Goal: Navigation & Orientation: Find specific page/section

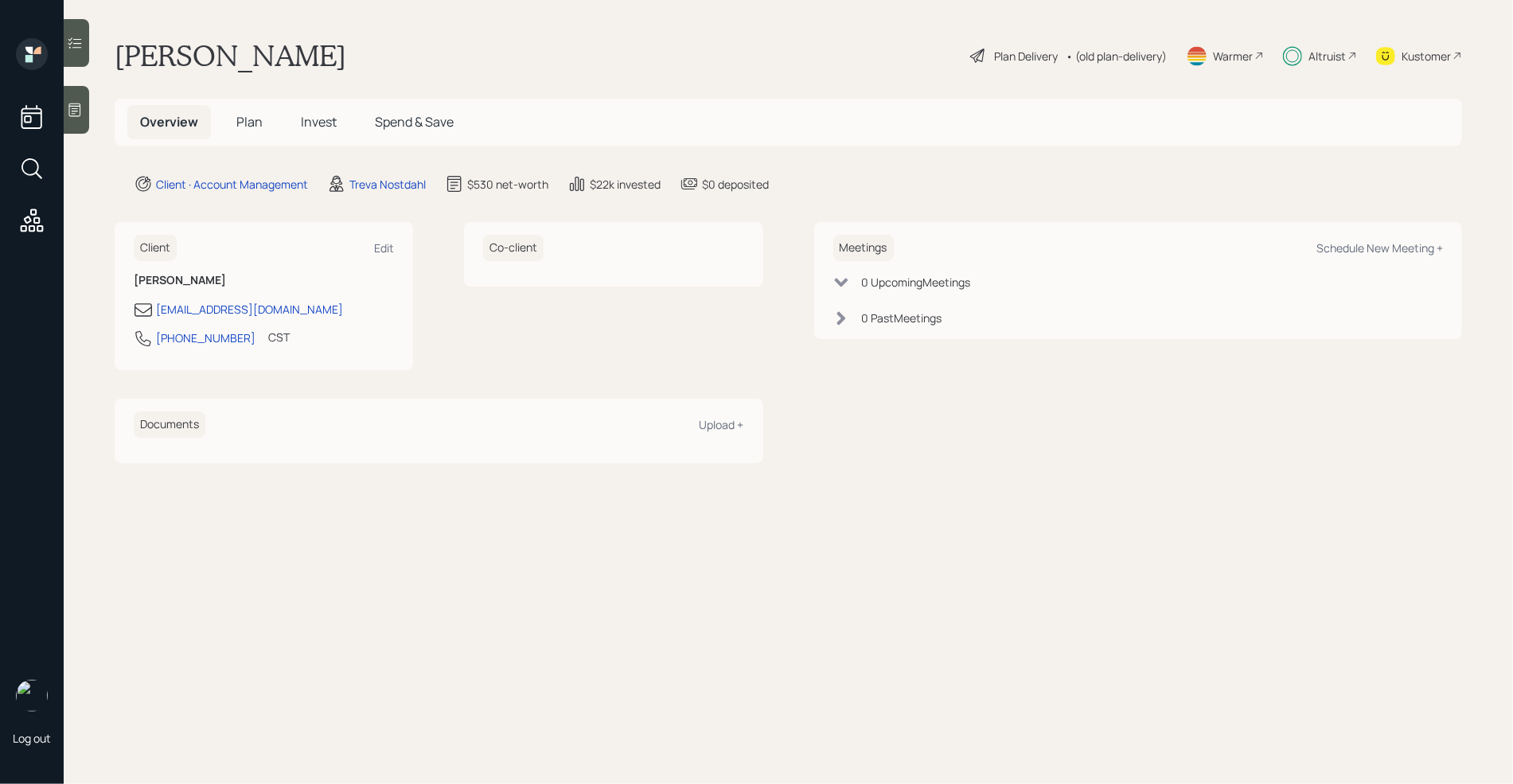
click at [260, 132] on h5 "Plan" at bounding box center [249, 122] width 52 height 34
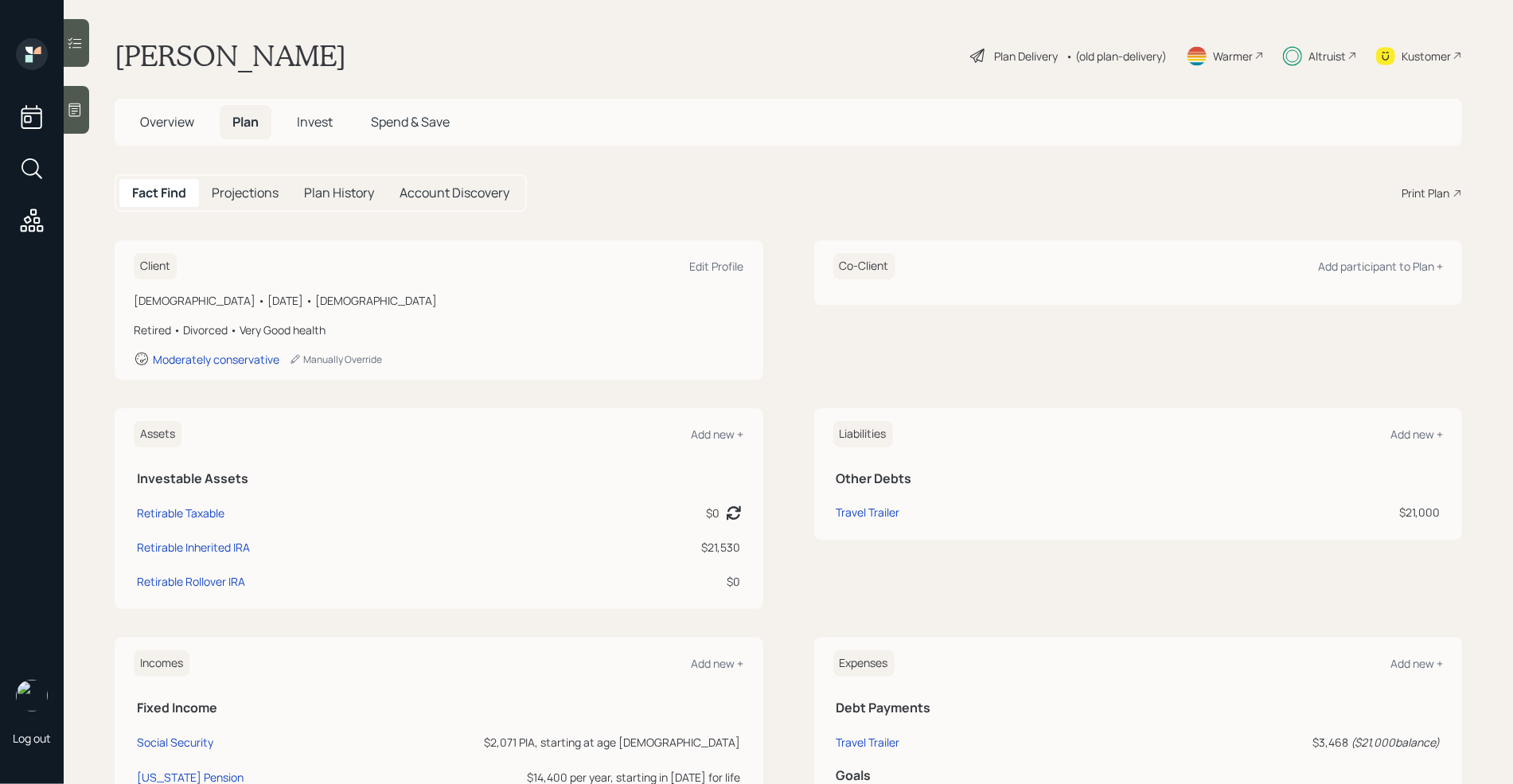
click at [392, 122] on span "Spend & Save" at bounding box center [410, 122] width 79 height 17
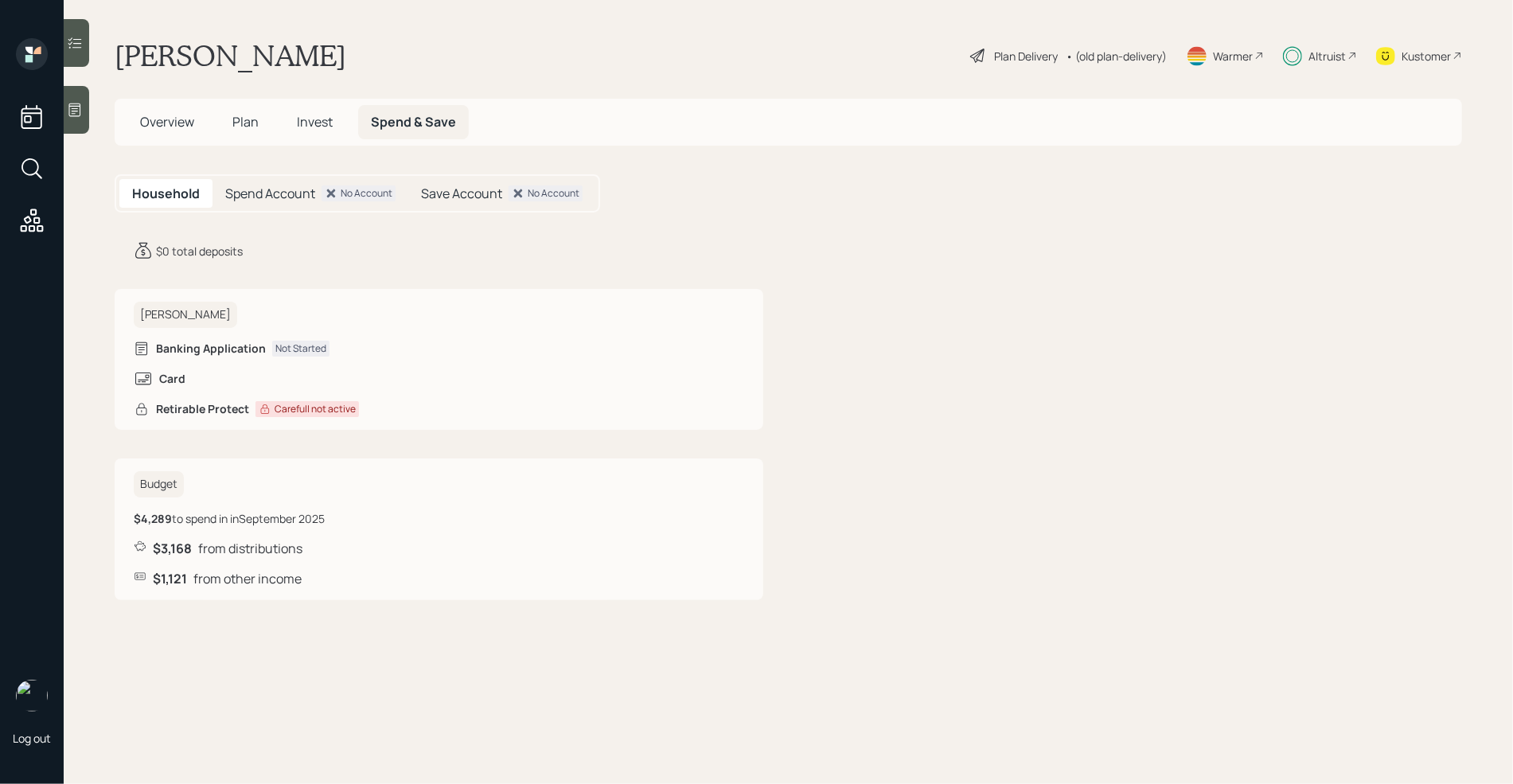
click at [305, 116] on span "Invest" at bounding box center [314, 122] width 36 height 17
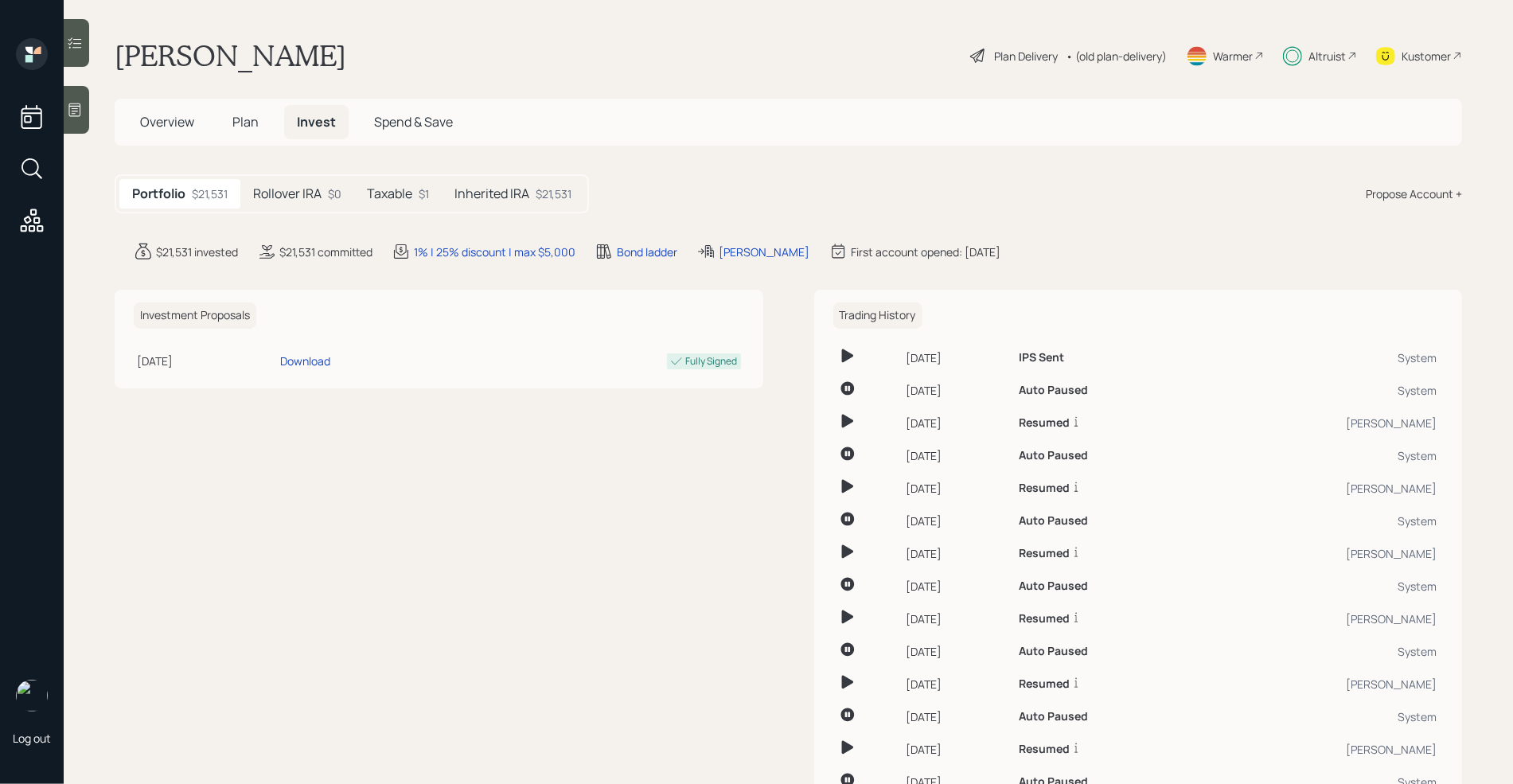
click at [496, 197] on h5 "Inherited IRA" at bounding box center [492, 194] width 75 height 15
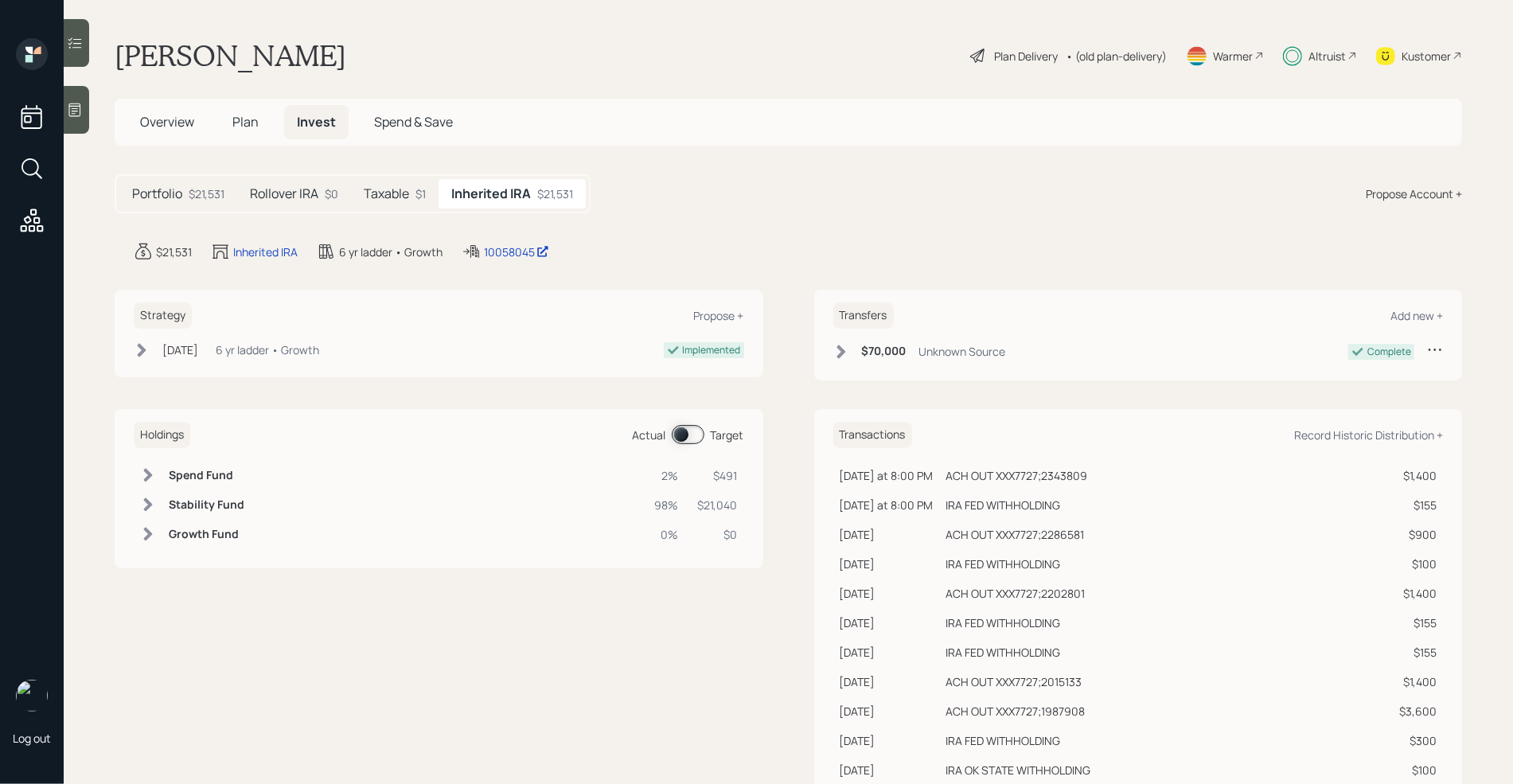
click at [418, 117] on span "Spend & Save" at bounding box center [413, 122] width 79 height 17
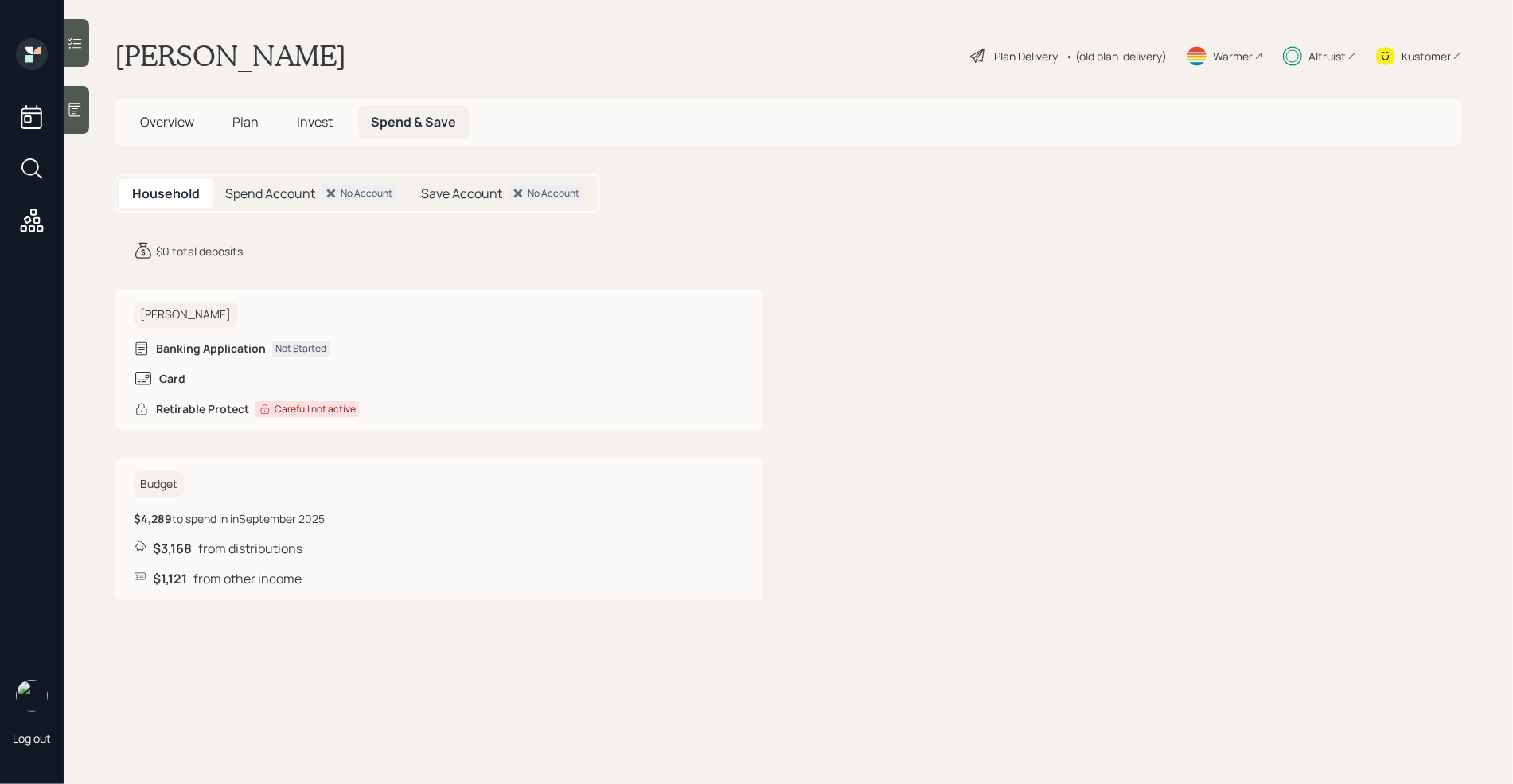
click at [324, 116] on span "Invest" at bounding box center [314, 122] width 36 height 17
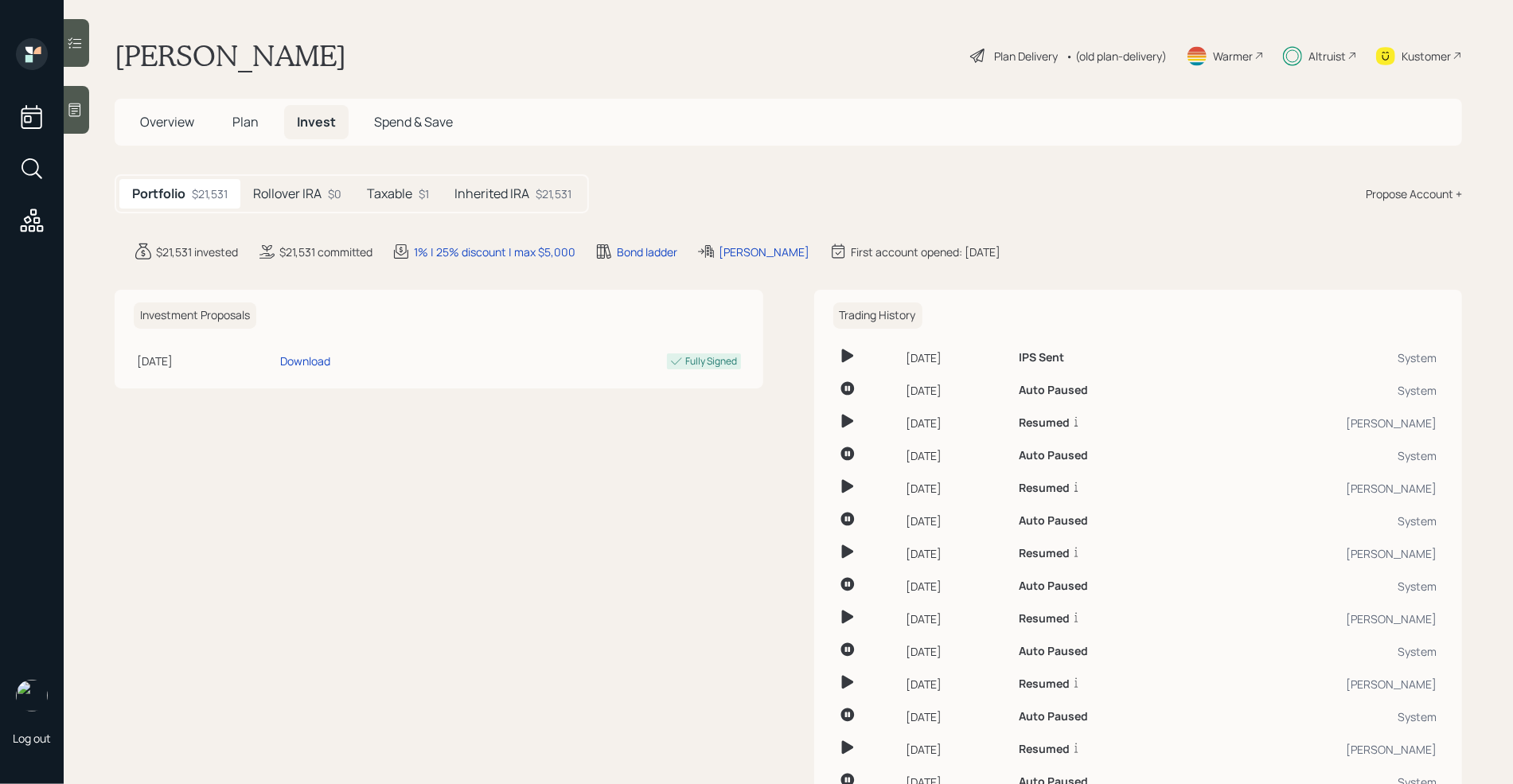
click at [252, 128] on span "Plan" at bounding box center [246, 122] width 27 height 17
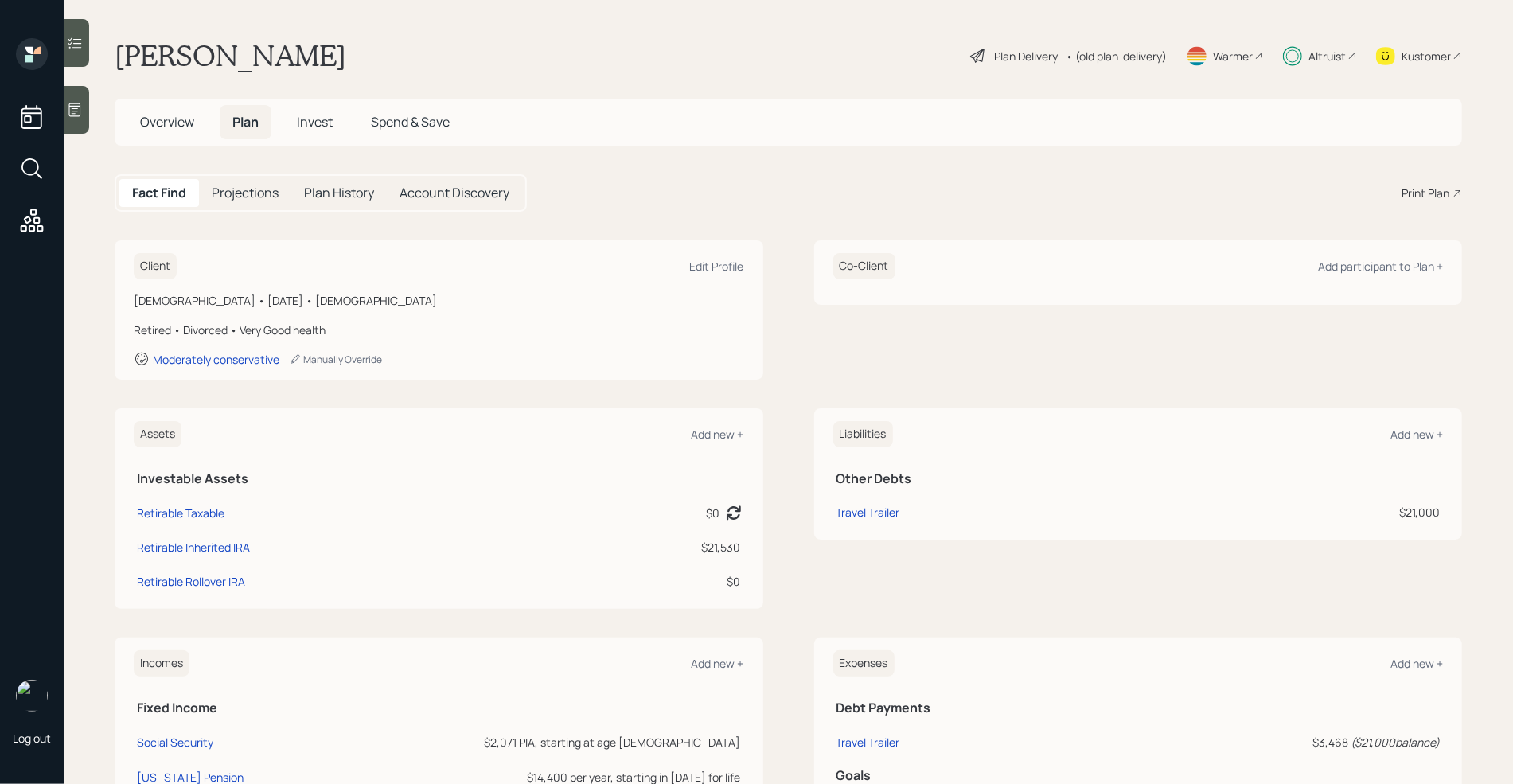
click at [257, 190] on h5 "Projections" at bounding box center [245, 193] width 67 height 15
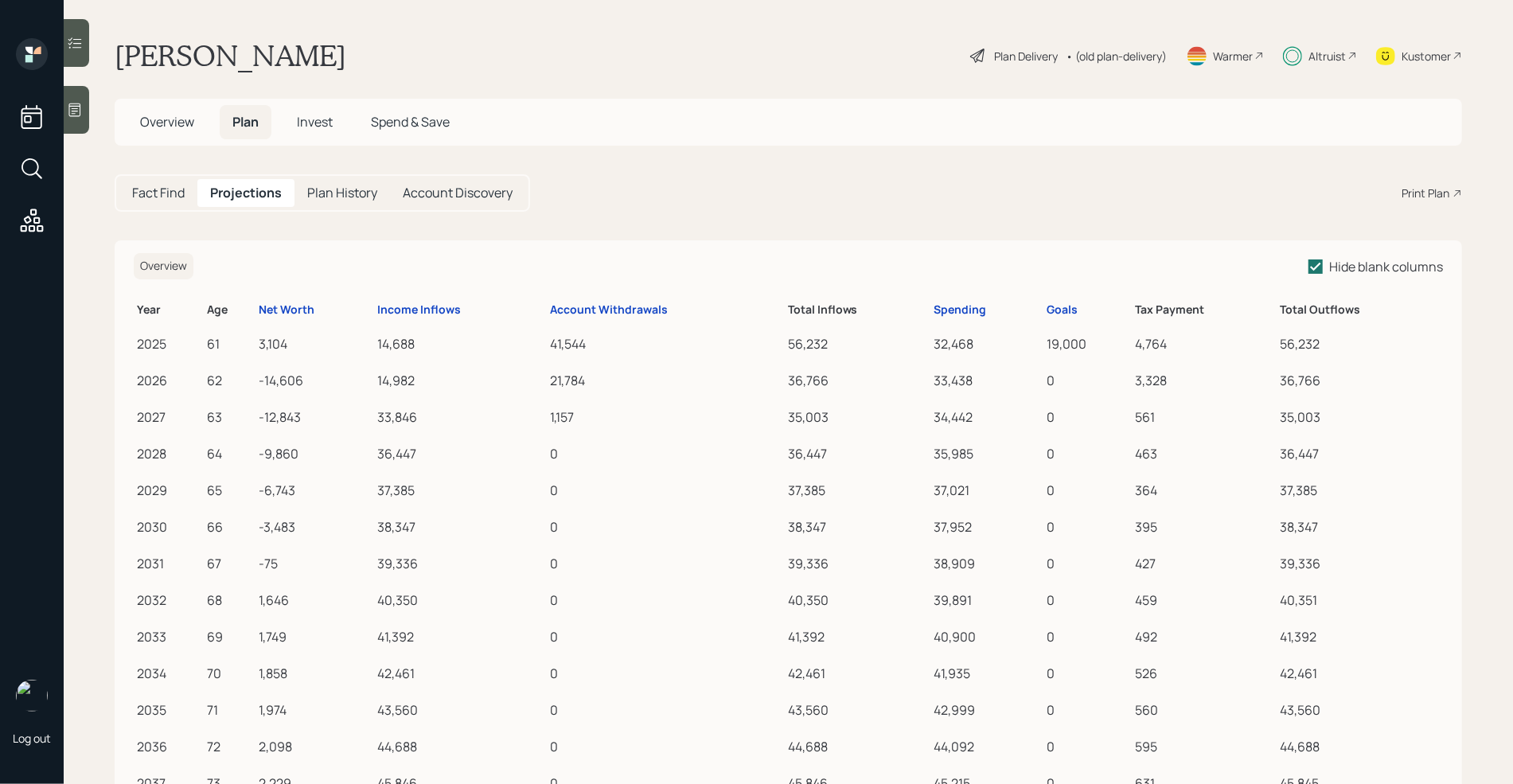
click at [169, 125] on span "Overview" at bounding box center [167, 122] width 54 height 17
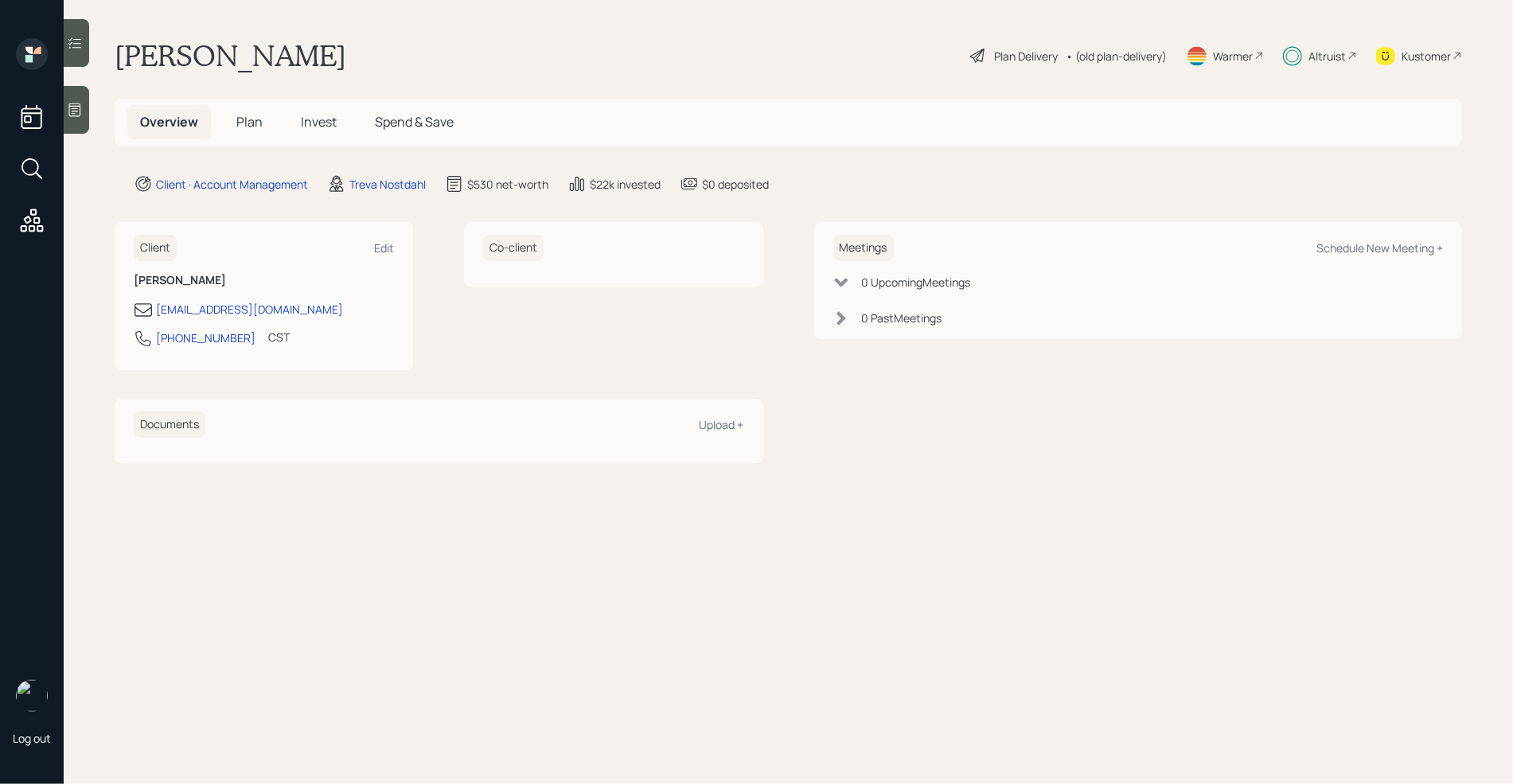
click at [521, 332] on div "Co-client" at bounding box center [613, 297] width 298 height 148
